Goal: Use online tool/utility: Utilize a website feature to perform a specific function

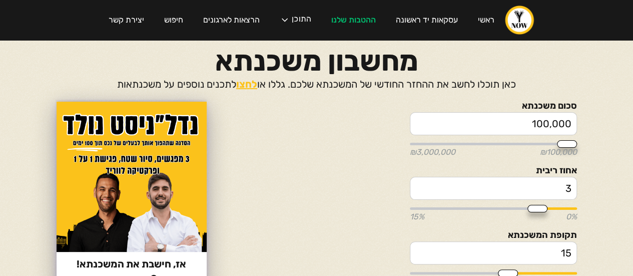
drag, startPoint x: 504, startPoint y: 129, endPoint x: 614, endPoint y: 127, distance: 110.2
click at [614, 127] on section "סכום משכנתא 100,000 ₪100,000 ₪3,000,000 אחוז ריבית 3 0% 15% תקופת המשכנתא 15 5 …" at bounding box center [317, 275] width 601 height 346
type input "5"
type input "100000"
type input "52"
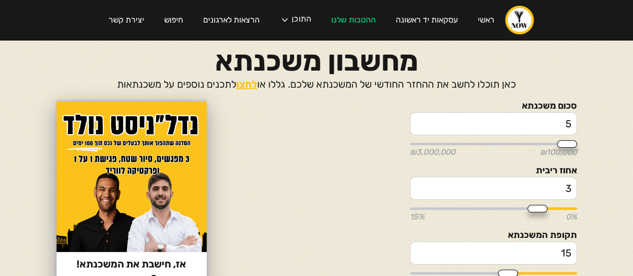
type input "100000"
type input "520"
type input "100000"
type input "5,200"
type input "100000"
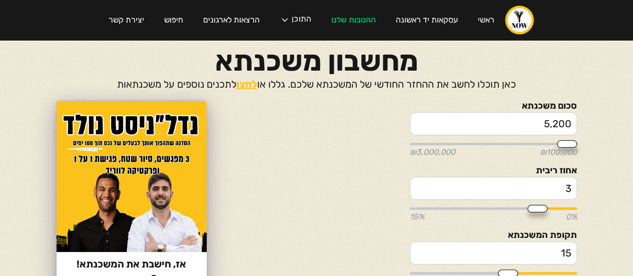
type input "52,000"
type input "100000"
type input "520,000"
type input "500000"
type input "520,000"
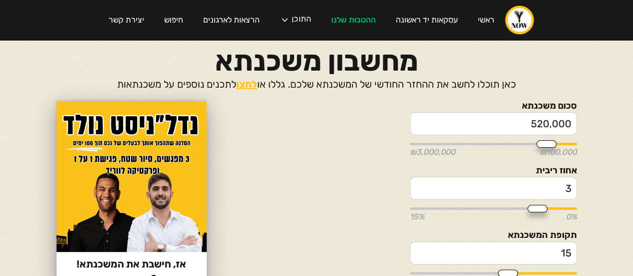
type input "2.69"
type input "2.73"
type input "2.76"
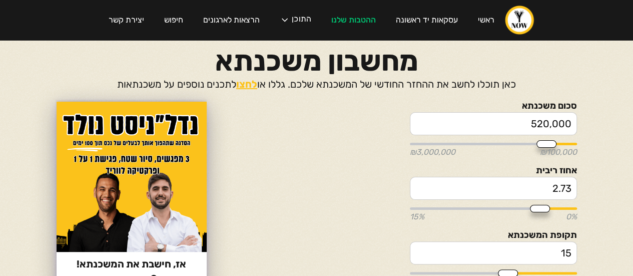
type input "2.76"
type input "2.87"
type input "2.9"
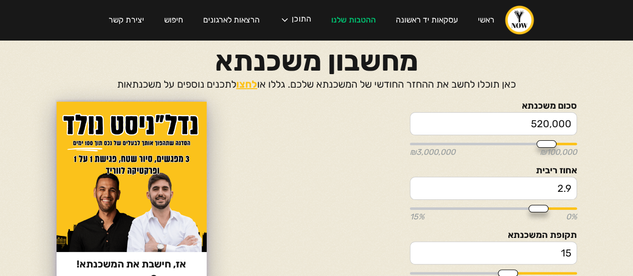
type input "2.98"
type input "3.01"
type input "3.05"
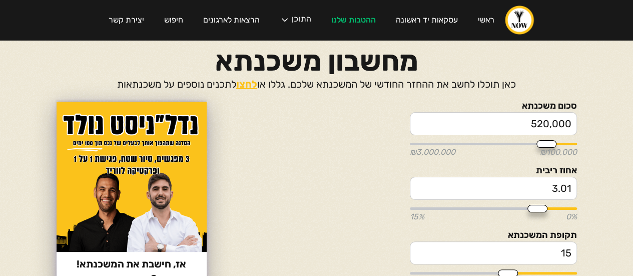
type input "3.05"
type input "3.08"
type input "3.12"
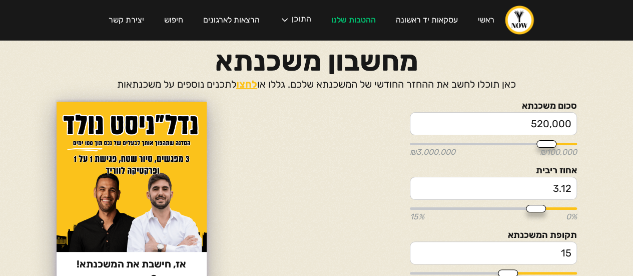
type input "3.19"
type input "3.22"
type input "3.26"
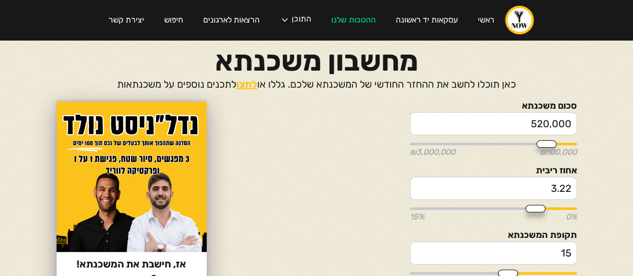
type input "3.26"
type input "3.29"
type input "3.33"
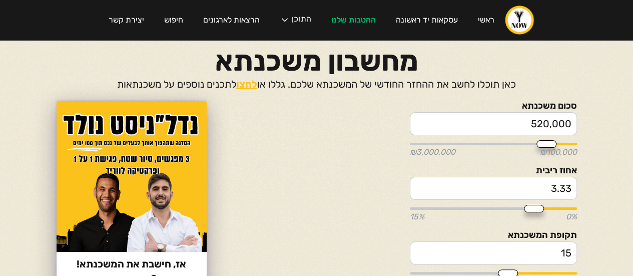
type input "3.36"
type input "3.4"
type input "3.43"
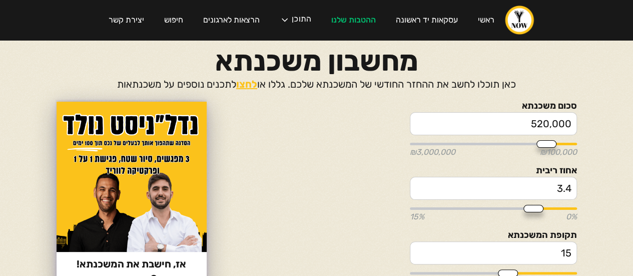
type input "3.43"
type input "3.5"
type input "3.54"
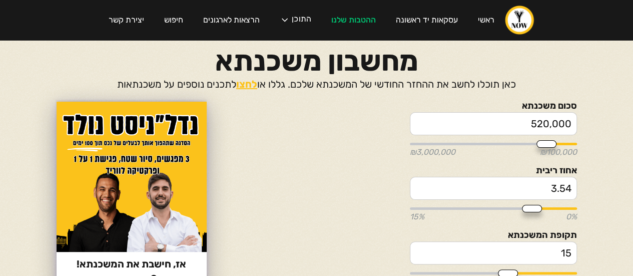
type input "3.57"
type input "3.61"
type input "3.64"
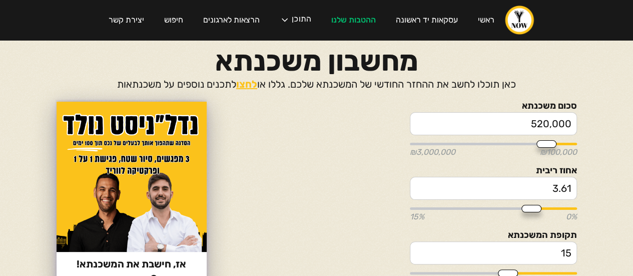
type input "3.64"
type input "3.68"
type input "3.71"
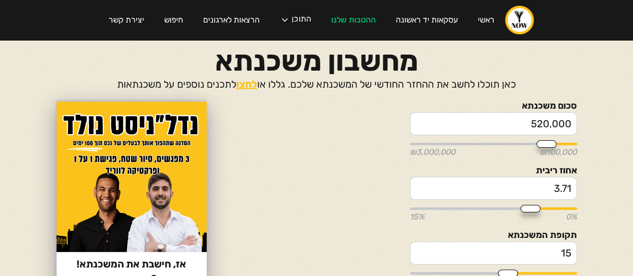
type input "3.75"
type input "3.79"
type input "3.82"
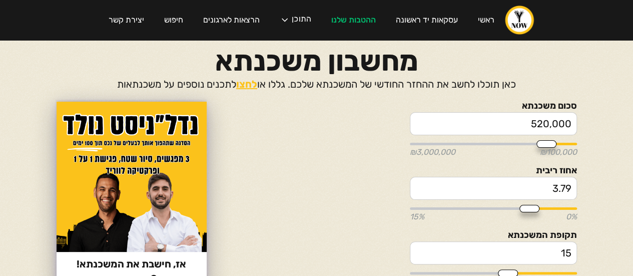
type input "3.82"
type input "3.86"
type input "3.89"
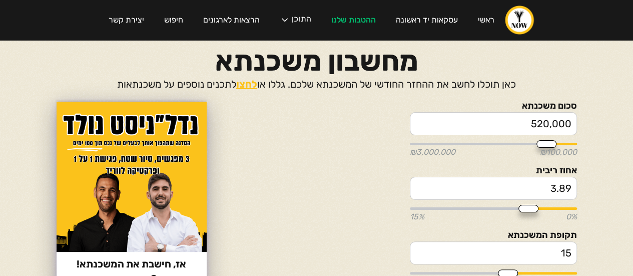
type input "3.93"
type input "3.96"
type input "4"
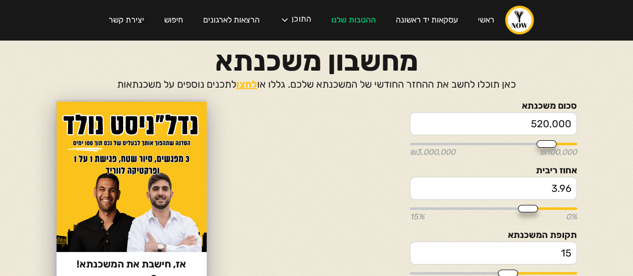
type input "4"
type input "4.03"
type input "4.07"
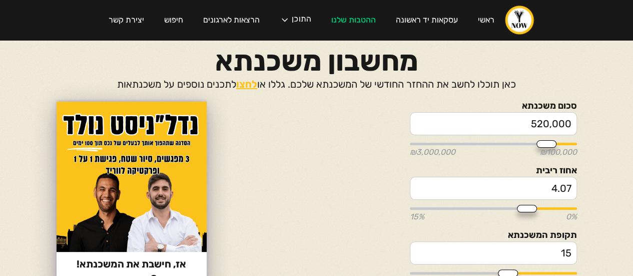
type input "4.1"
drag, startPoint x: 542, startPoint y: 207, endPoint x: 528, endPoint y: 209, distance: 14.1
type input "4.1"
click at [528, 209] on input "range" at bounding box center [493, 208] width 167 height 3
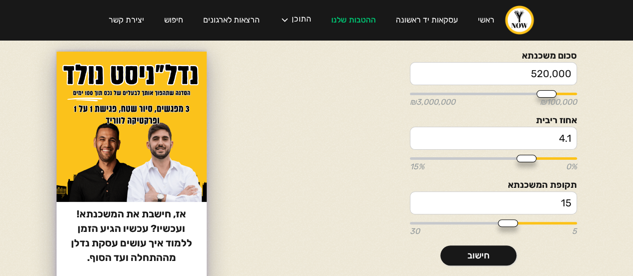
type input "16"
type input "17"
type input "18"
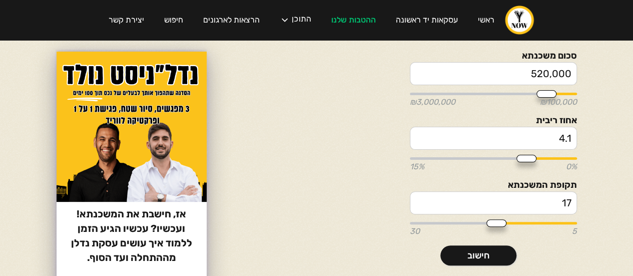
type input "18"
type input "19"
type input "20"
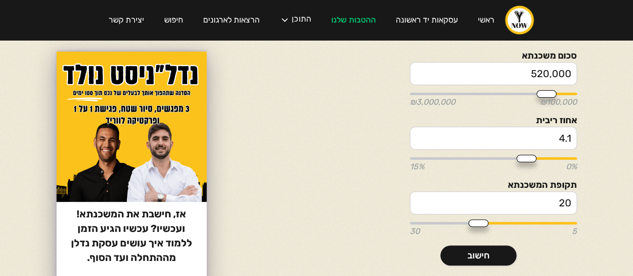
type input "21"
type input "22"
type input "23"
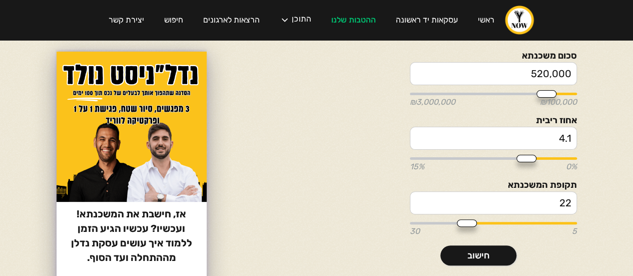
type input "23"
type input "24"
type input "25"
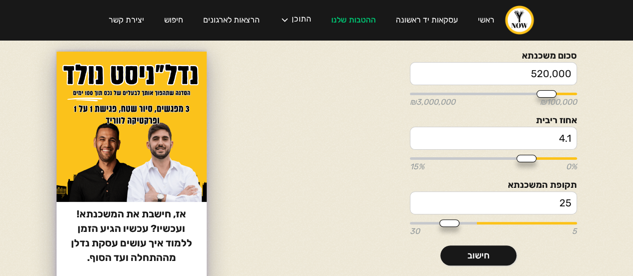
type input "26"
type input "27"
type input "28"
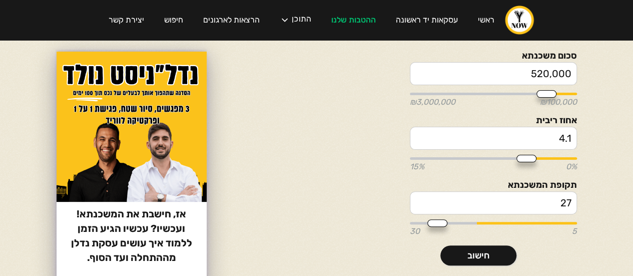
type input "28"
type input "29"
type input "30"
drag, startPoint x: 510, startPoint y: 222, endPoint x: 374, endPoint y: 219, distance: 136.2
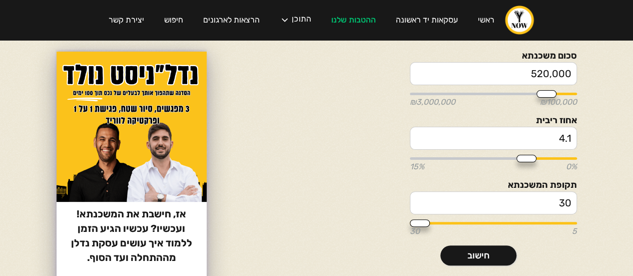
type input "30"
click at [410, 222] on input "range" at bounding box center [493, 223] width 167 height 3
click at [488, 257] on link "חישוב" at bounding box center [479, 255] width 76 height 20
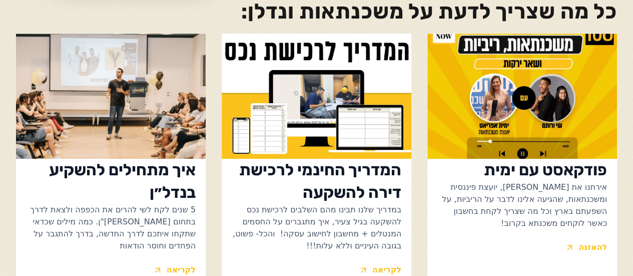
scroll to position [487, 0]
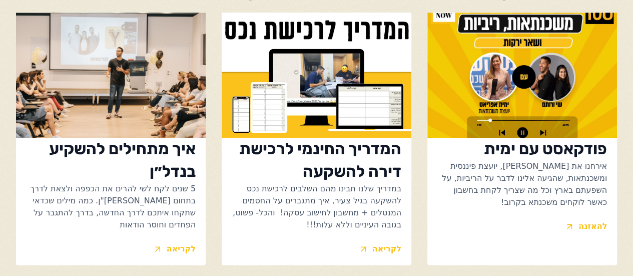
click at [343, 85] on img at bounding box center [317, 75] width 190 height 125
click at [384, 243] on div "לקריאה" at bounding box center [387, 249] width 29 height 12
click at [589, 220] on div "להאזנה" at bounding box center [593, 226] width 29 height 12
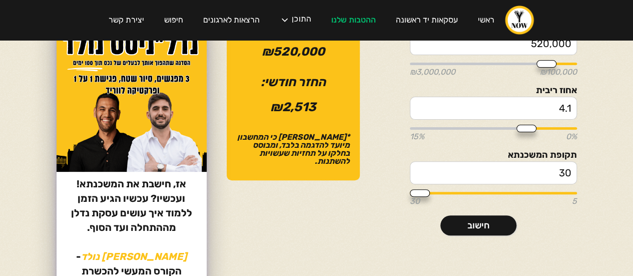
scroll to position [0, 0]
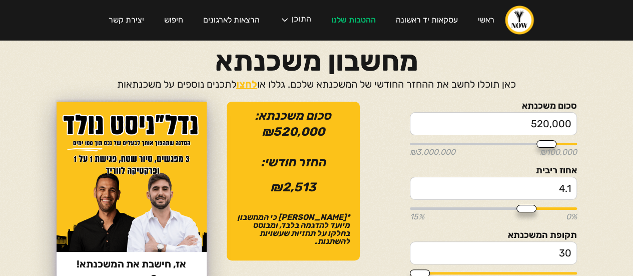
drag, startPoint x: 518, startPoint y: 122, endPoint x: 611, endPoint y: 122, distance: 93.6
click at [611, 122] on section "סכום משכנתא 520,000 ₪100,000 ₪3,000,000 אחוז ריבית 4.1 0% 15% תקופת המשכנתא 30 …" at bounding box center [317, 275] width 601 height 346
type input "8"
type input "100000"
type input "81"
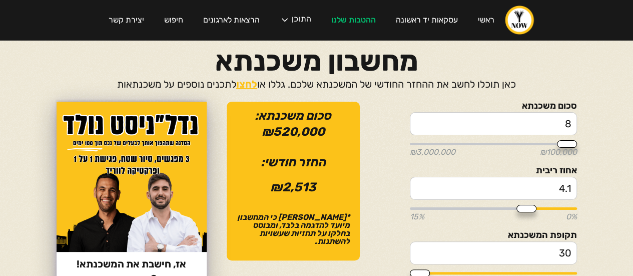
type input "100000"
type input "810"
type input "100000"
type input "8,100"
type input "100000"
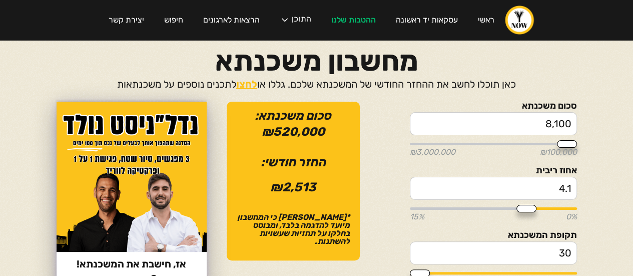
type input "81,000"
type input "100000"
type input "810,000"
type input "800000"
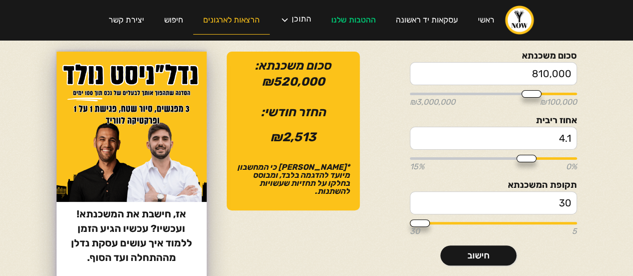
type input "810,000"
type input "4.45"
type input "4.56"
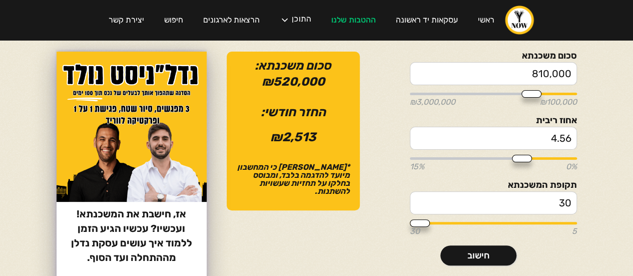
type input "4.7"
type input "4.74"
type input "4.77"
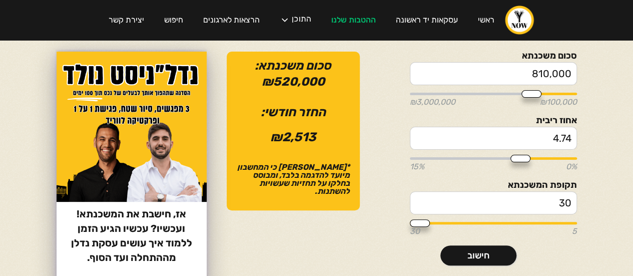
type input "4.77"
type input "4.81"
type input "4.91"
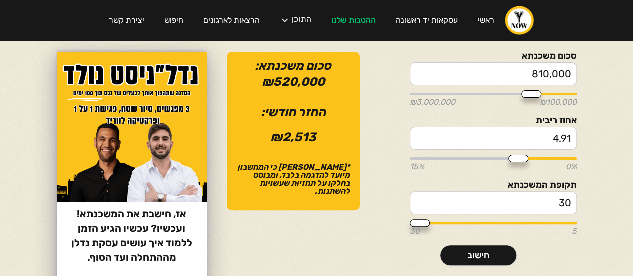
type input "4.95"
type input "4.98"
type input "5.02"
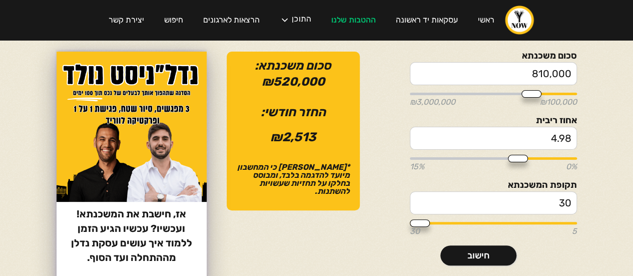
type input "5.02"
type input "5.05"
type input "5.02"
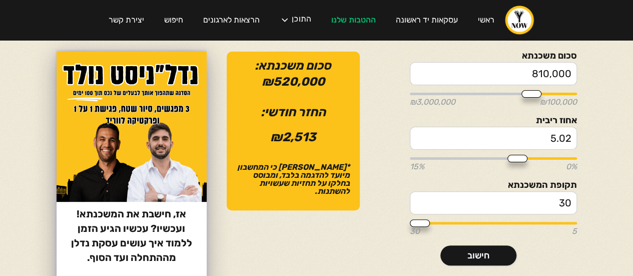
type input "4.95"
type input "4.91"
type input "4.88"
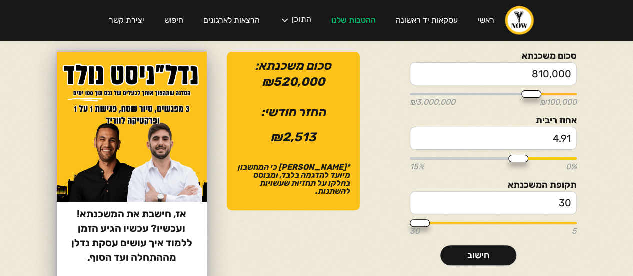
type input "4.88"
type input "4.91"
type input "4.95"
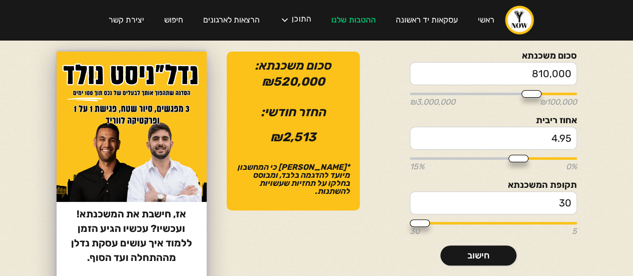
type input "4.98"
drag, startPoint x: 525, startPoint y: 156, endPoint x: 520, endPoint y: 157, distance: 5.1
type input "4.98"
click at [520, 157] on input "range" at bounding box center [493, 158] width 167 height 3
type input "4.95"
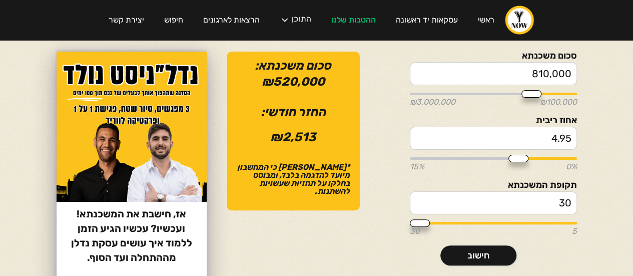
type input "4.95"
click at [520, 157] on input "range" at bounding box center [493, 158] width 167 height 3
click at [489, 251] on link "חישוב" at bounding box center [479, 255] width 76 height 20
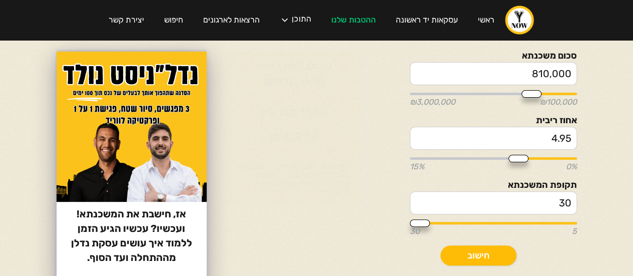
scroll to position [36, 0]
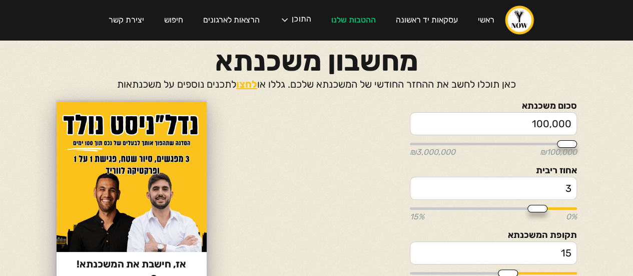
drag, startPoint x: 521, startPoint y: 123, endPoint x: 618, endPoint y: 134, distance: 97.7
click at [617, 134] on body "ראשי עסקאות יד ראשונה ההטבות שלנו התוכן הפודקאסט הבלוג הקורסים שלנו המדריכים של…" at bounding box center [316, 138] width 633 height 276
type input "5"
type input "100000"
type input "52"
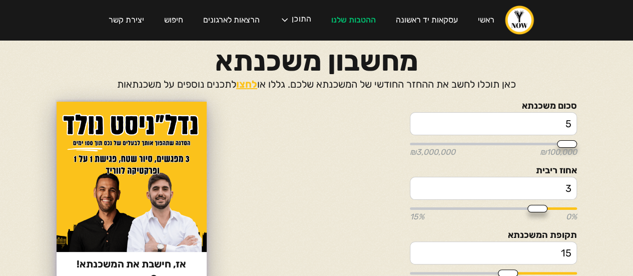
type input "100000"
type input "522"
type input "100000"
type input "5,220"
type input "100000"
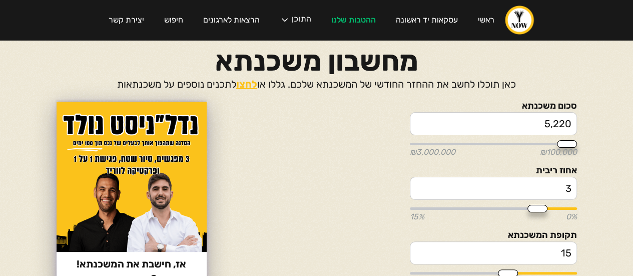
type input "52,200"
type input "100000"
type input "522,000"
type input "500000"
type input "522,000"
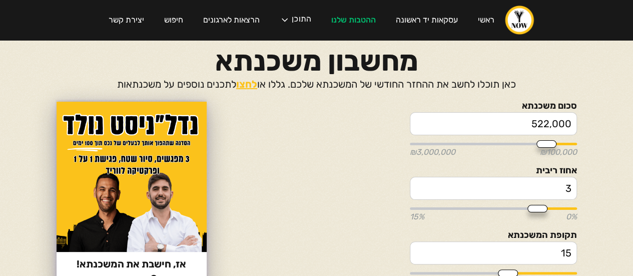
type input "3.05"
type input "3.12"
type input "3.15"
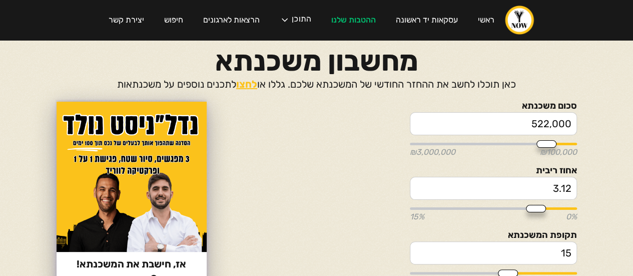
type input "3.15"
type input "3.19"
type input "3.22"
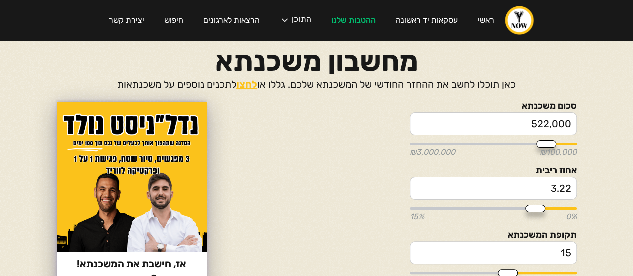
type input "3.26"
type input "3.36"
type input "3.43"
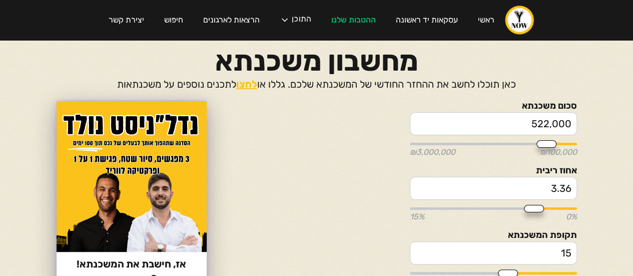
type input "3.43"
type input "3.5"
type input "3.54"
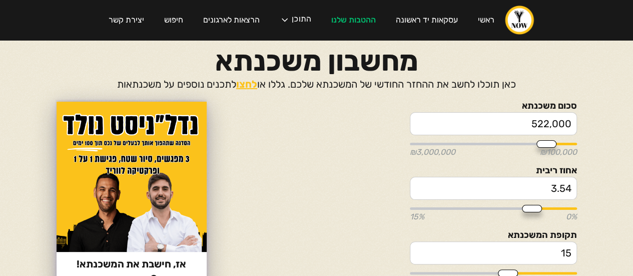
type input "3.57"
type input "3.61"
type input "3.64"
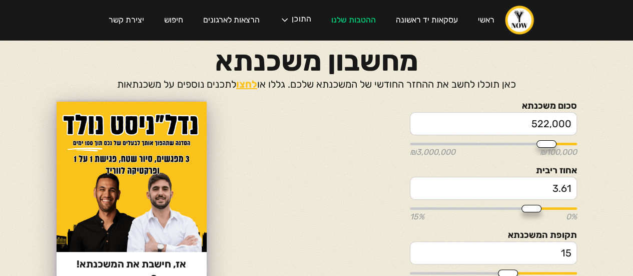
type input "3.64"
type input "3.71"
type input "3.75"
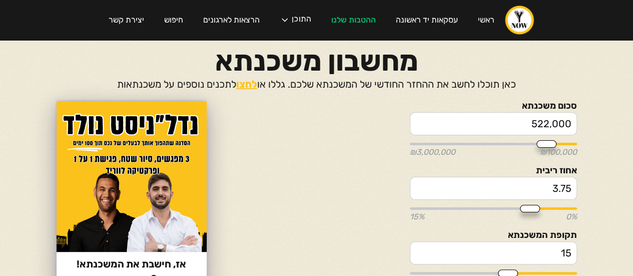
type input "3.82"
type input "3.86"
type input "3.89"
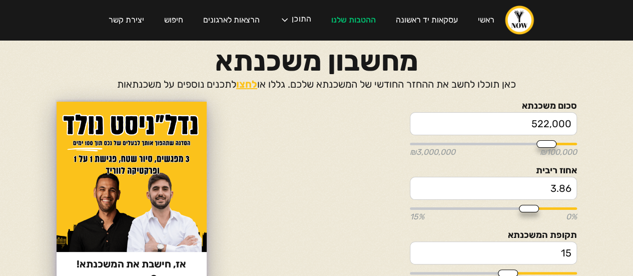
type input "3.89"
type input "3.93"
type input "3.96"
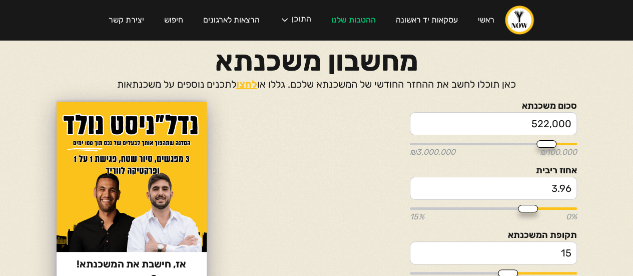
type input "4"
type input "4.03"
type input "4.1"
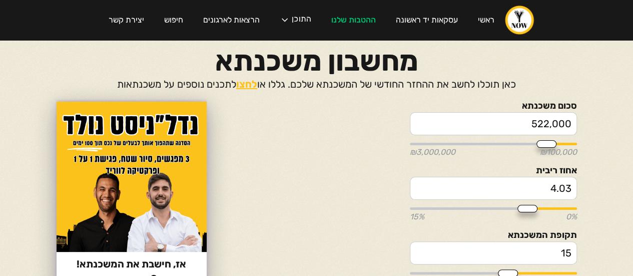
type input "4.1"
type input "4.14"
type input "4.17"
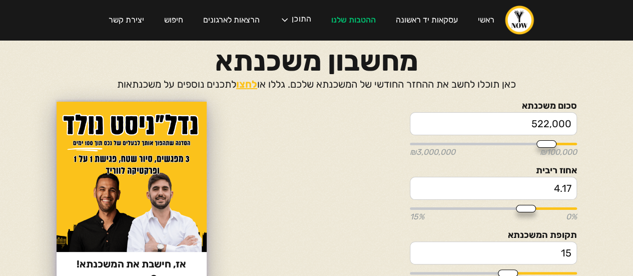
type input "4.21"
type input "4.28"
type input "4.35"
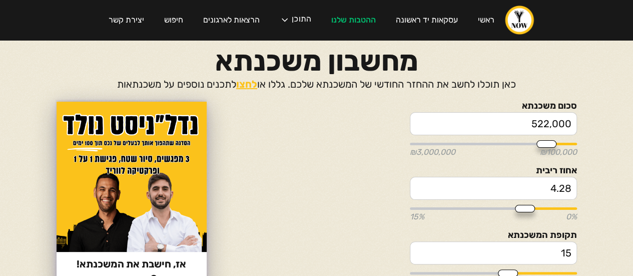
type input "4.35"
type input "4.38"
type input "4.42"
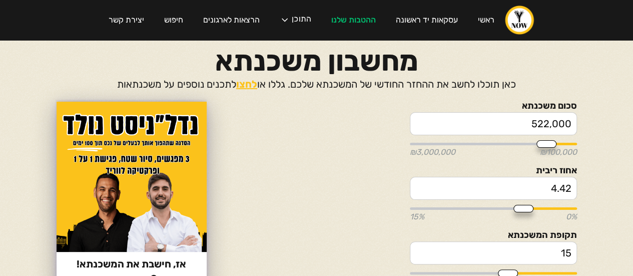
type input "4.45"
type input "4.49"
type input "4.52"
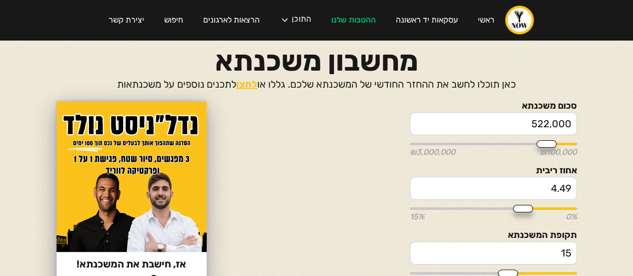
type input "4.52"
type input "4.56"
type input "4.6"
drag, startPoint x: 538, startPoint y: 205, endPoint x: 523, endPoint y: 206, distance: 15.1
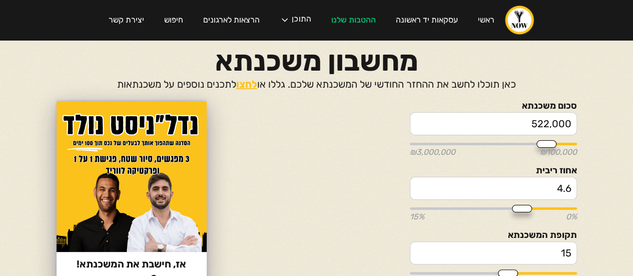
type input "4.6"
click at [523, 207] on input "range" at bounding box center [493, 208] width 167 height 3
type input "4.31"
type input "4.28"
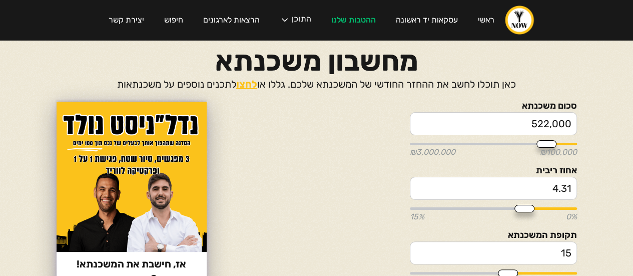
type input "4.28"
type input "4.24"
type input "4.21"
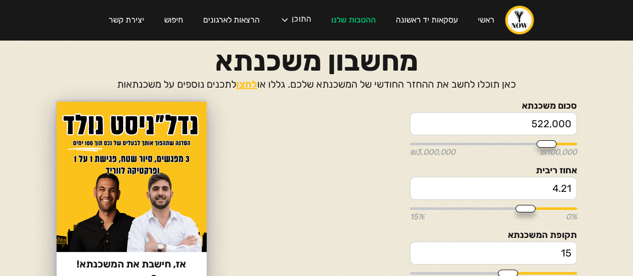
type input "4.17"
type input "4.21"
type input "4.28"
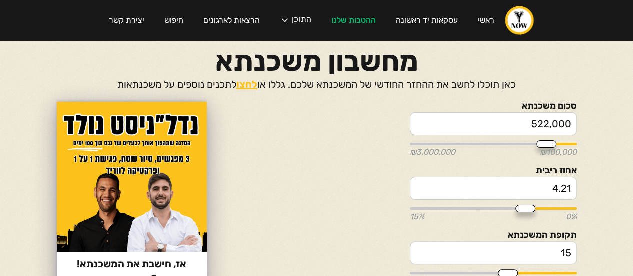
type input "4.28"
type input "4.31"
type input "4.35"
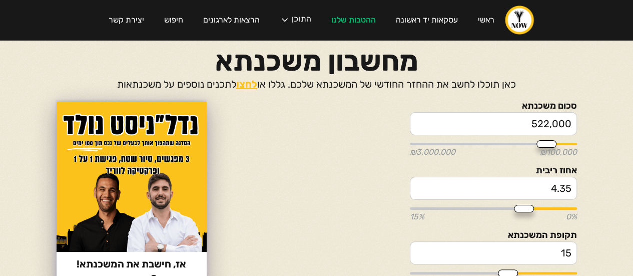
type input "4.38"
type input "4.42"
type input "4.49"
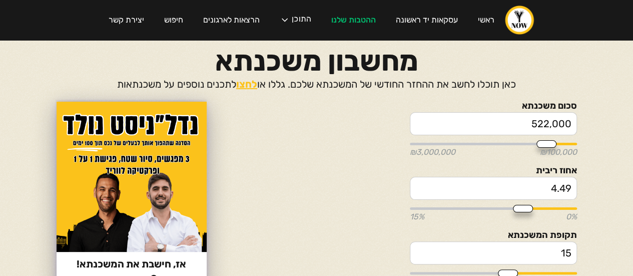
type input "4.49"
click at [524, 207] on input "range" at bounding box center [493, 208] width 167 height 3
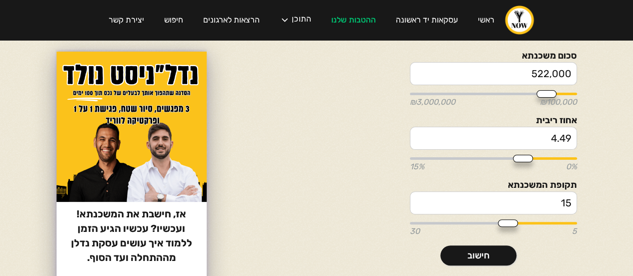
type input "16"
type input "17"
type input "18"
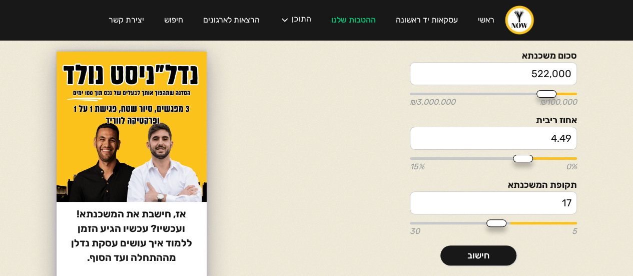
type input "18"
type input "21"
type input "24"
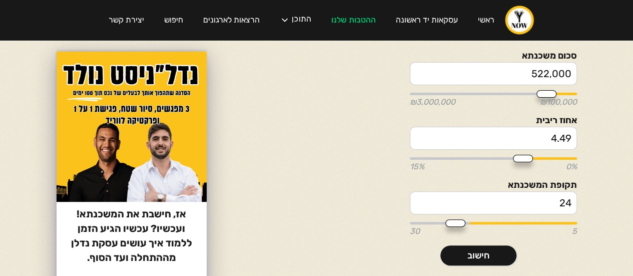
type input "28"
type input "30"
drag, startPoint x: 506, startPoint y: 221, endPoint x: 355, endPoint y: 220, distance: 150.2
type input "30"
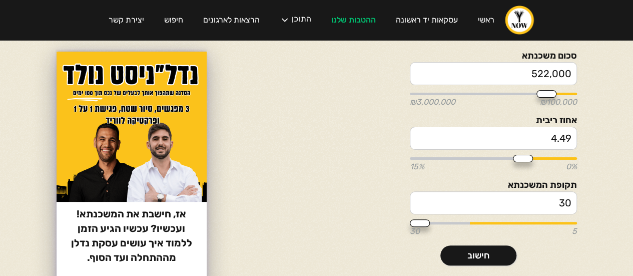
click at [410, 222] on input "range" at bounding box center [493, 223] width 167 height 3
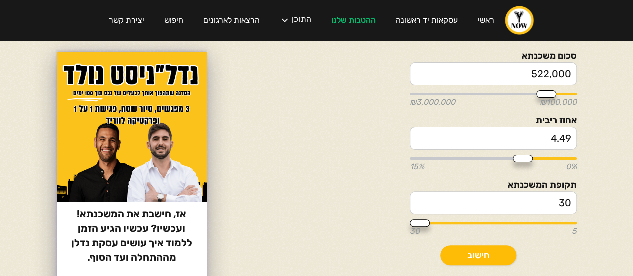
click at [463, 256] on link "חישוב" at bounding box center [479, 255] width 76 height 20
